Goal: Task Accomplishment & Management: Use online tool/utility

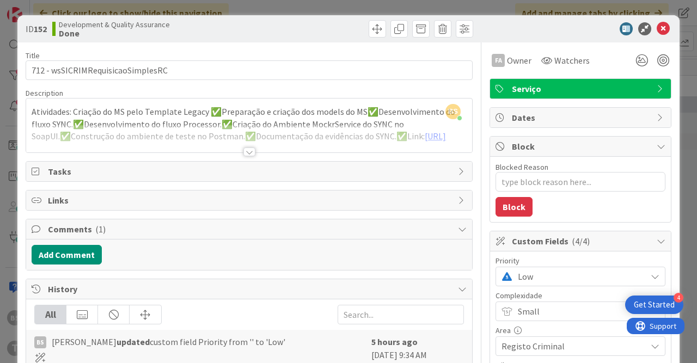
scroll to position [5, 524]
click at [249, 150] on div at bounding box center [250, 152] width 12 height 9
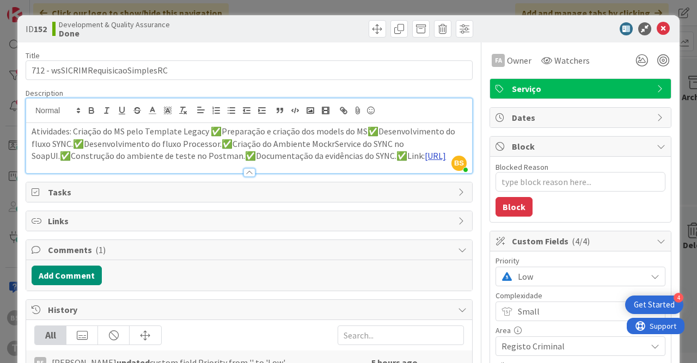
click at [425, 161] on link "[URL]" at bounding box center [435, 155] width 21 height 11
click at [195, 200] on link "[URL]" at bounding box center [186, 203] width 18 height 14
click at [563, 279] on span "Low" at bounding box center [579, 276] width 123 height 15
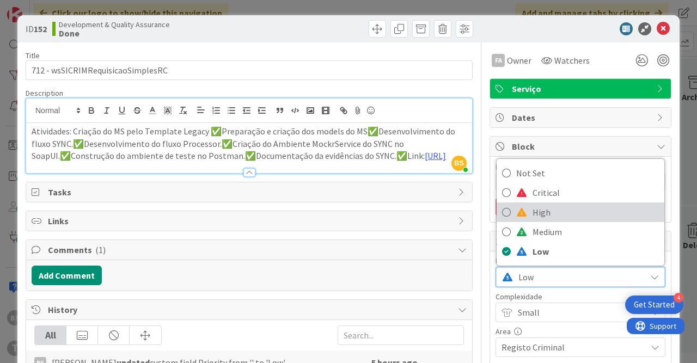
click at [555, 215] on span "High" at bounding box center [596, 212] width 126 height 16
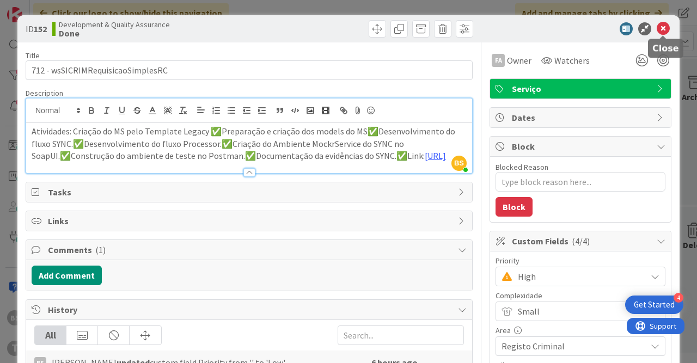
click at [664, 31] on icon at bounding box center [663, 28] width 13 height 13
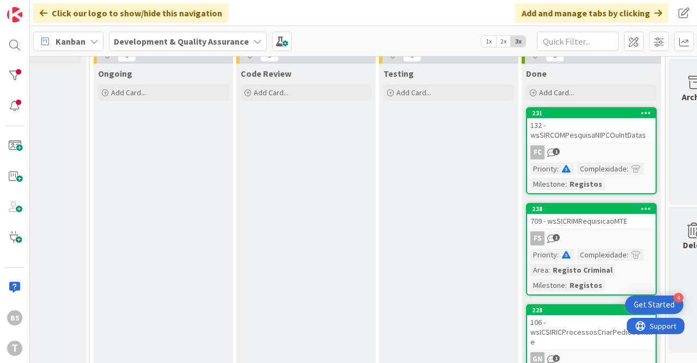
scroll to position [44, 524]
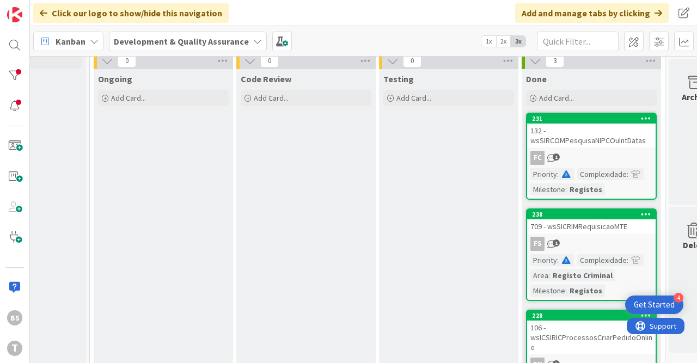
click at [570, 137] on div "132 - wsSIRCOMPesquisaNIPCOuIntDatas" at bounding box center [591, 136] width 129 height 24
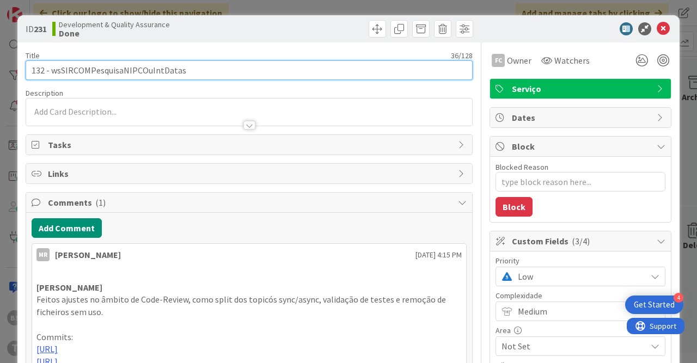
click at [161, 75] on input "132 - wsSIRCOMPesquisaNIPCOuIntDatas" at bounding box center [249, 70] width 447 height 20
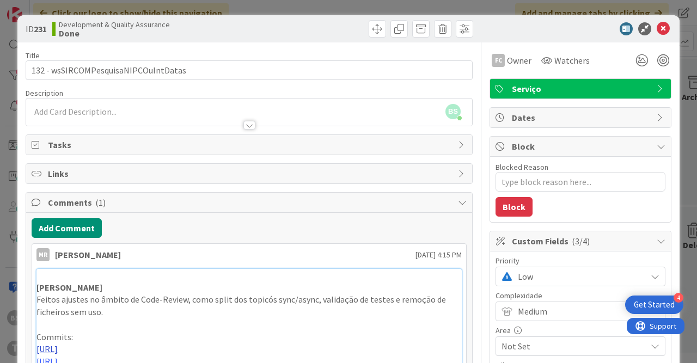
click at [58, 345] on link "[URL]" at bounding box center [47, 349] width 21 height 11
click at [552, 62] on icon at bounding box center [547, 60] width 11 height 9
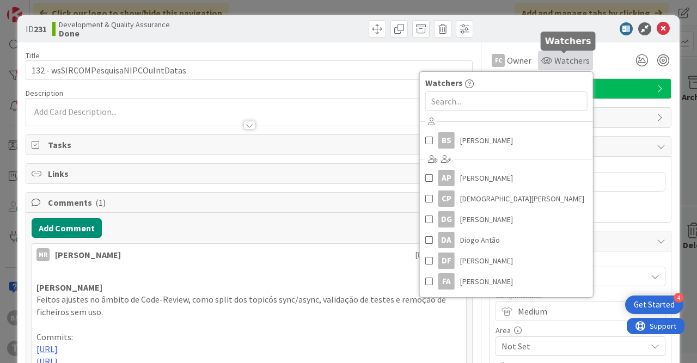
click at [552, 62] on icon at bounding box center [547, 60] width 11 height 9
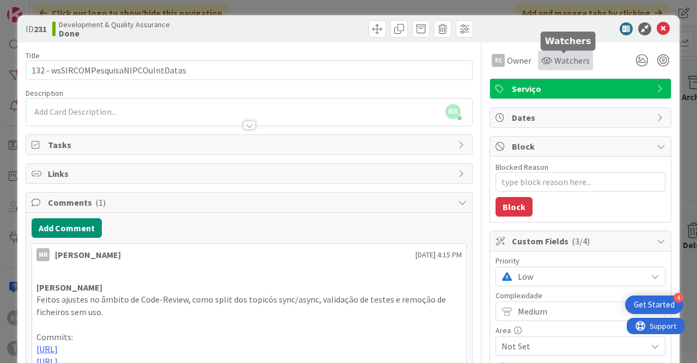
click at [552, 62] on icon at bounding box center [547, 60] width 11 height 9
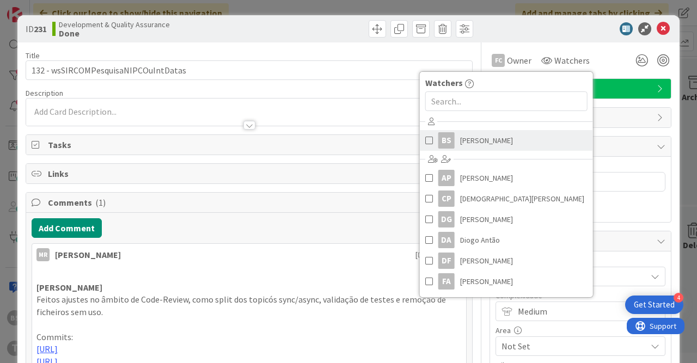
click at [487, 139] on span "[PERSON_NAME]" at bounding box center [486, 140] width 53 height 16
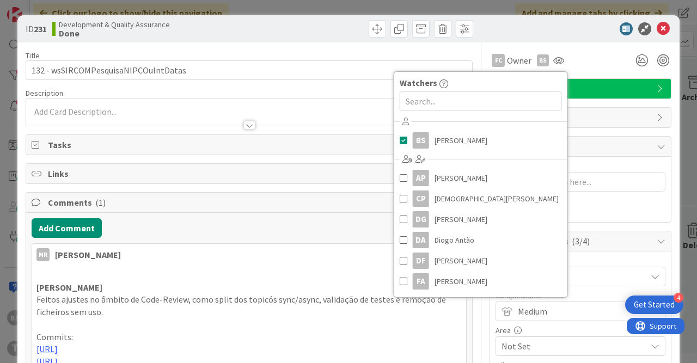
click at [274, 323] on p at bounding box center [249, 325] width 425 height 13
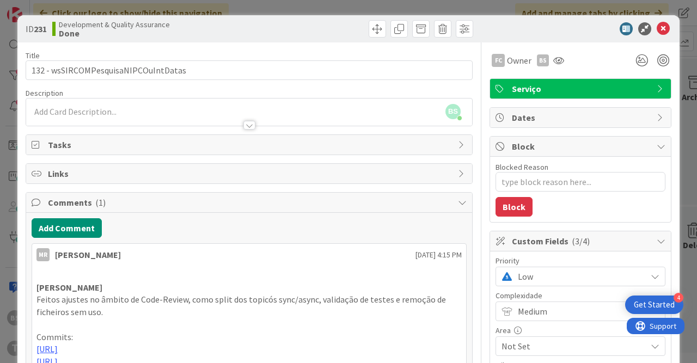
type textarea "x"
